Goal: Navigation & Orientation: Find specific page/section

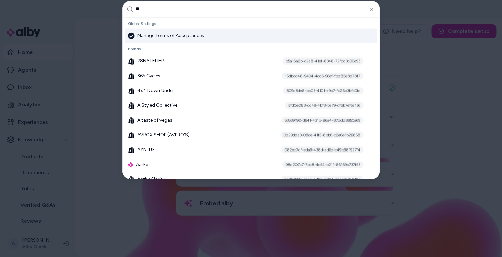
type input "***"
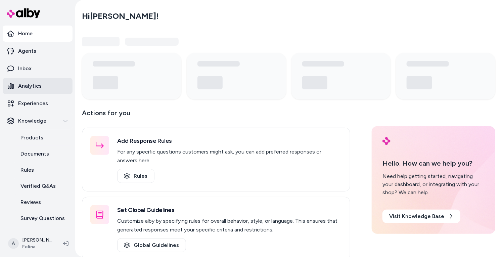
click at [44, 90] on link "Analytics" at bounding box center [38, 86] width 70 height 16
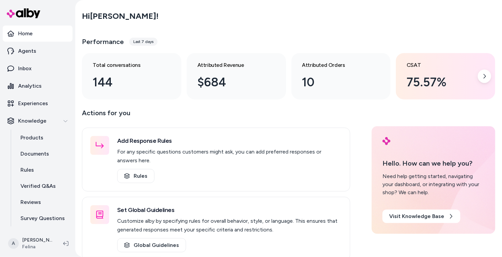
scroll to position [22, 0]
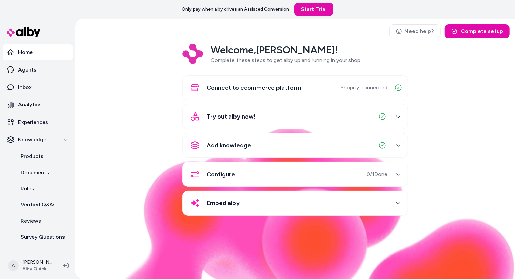
click at [121, 128] on div "Welcome, Andrew ! Complete these steps to get alby up and running in your shop.…" at bounding box center [295, 134] width 429 height 181
